Goal: Navigation & Orientation: Find specific page/section

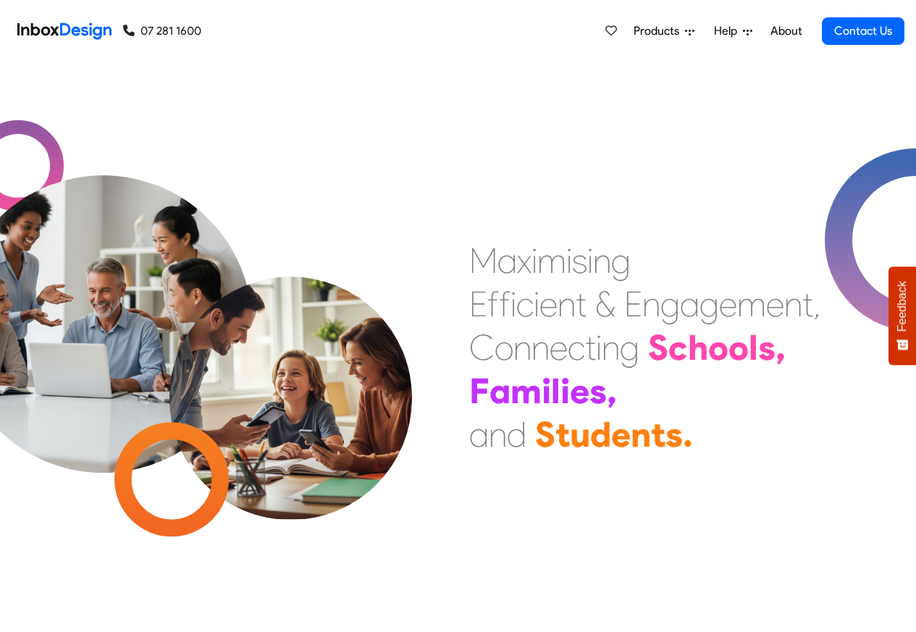
click at [786, 31] on link "About" at bounding box center [786, 31] width 40 height 29
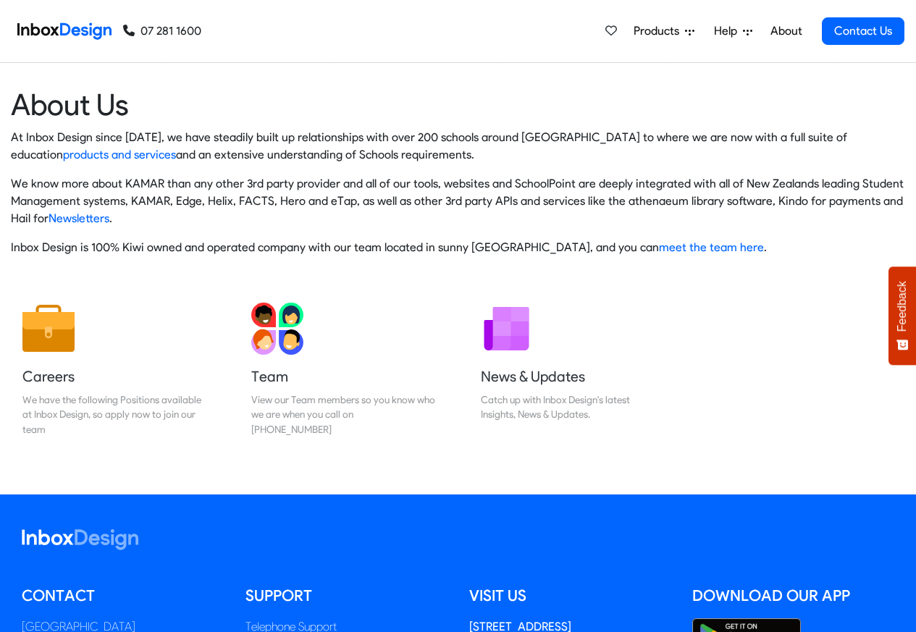
click at [70, 30] on img at bounding box center [64, 31] width 94 height 29
